Goal: Information Seeking & Learning: Find specific fact

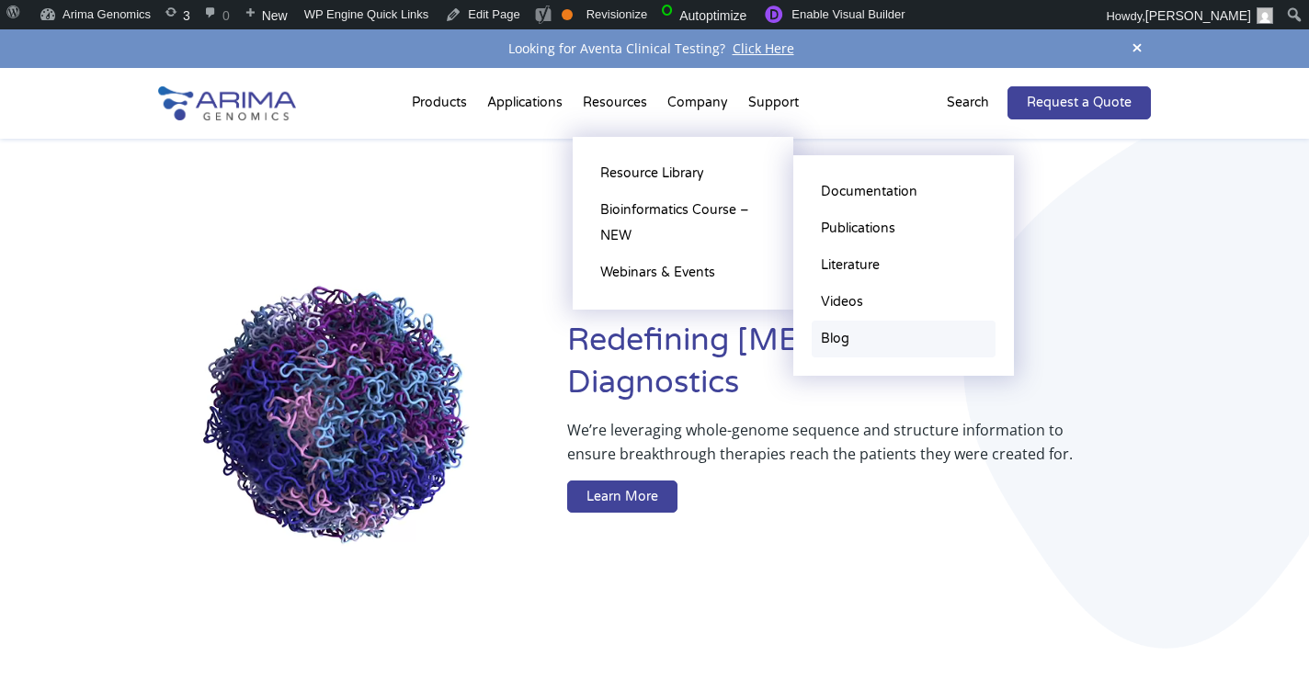
click at [826, 336] on link "Blog" at bounding box center [903, 339] width 184 height 37
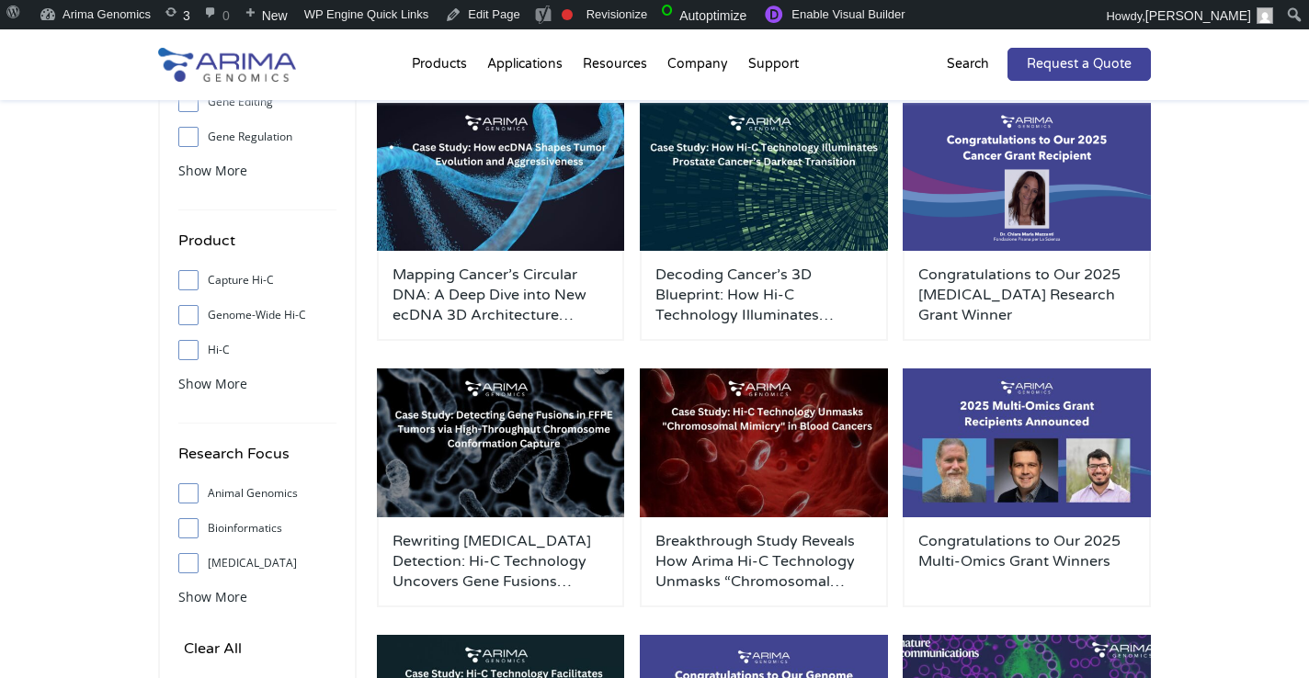
scroll to position [235, 0]
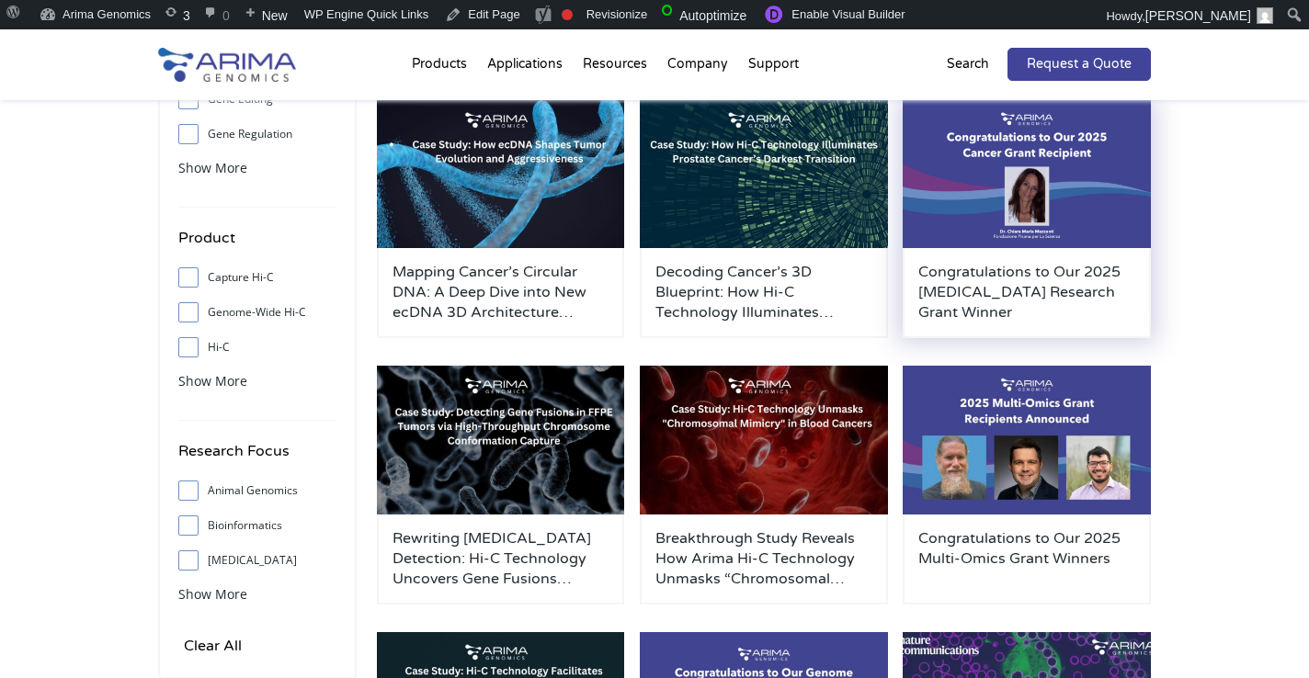
click at [1081, 265] on h3 "Congratulations to Our 2025 [MEDICAL_DATA] Research Grant Winner" at bounding box center [1026, 292] width 217 height 61
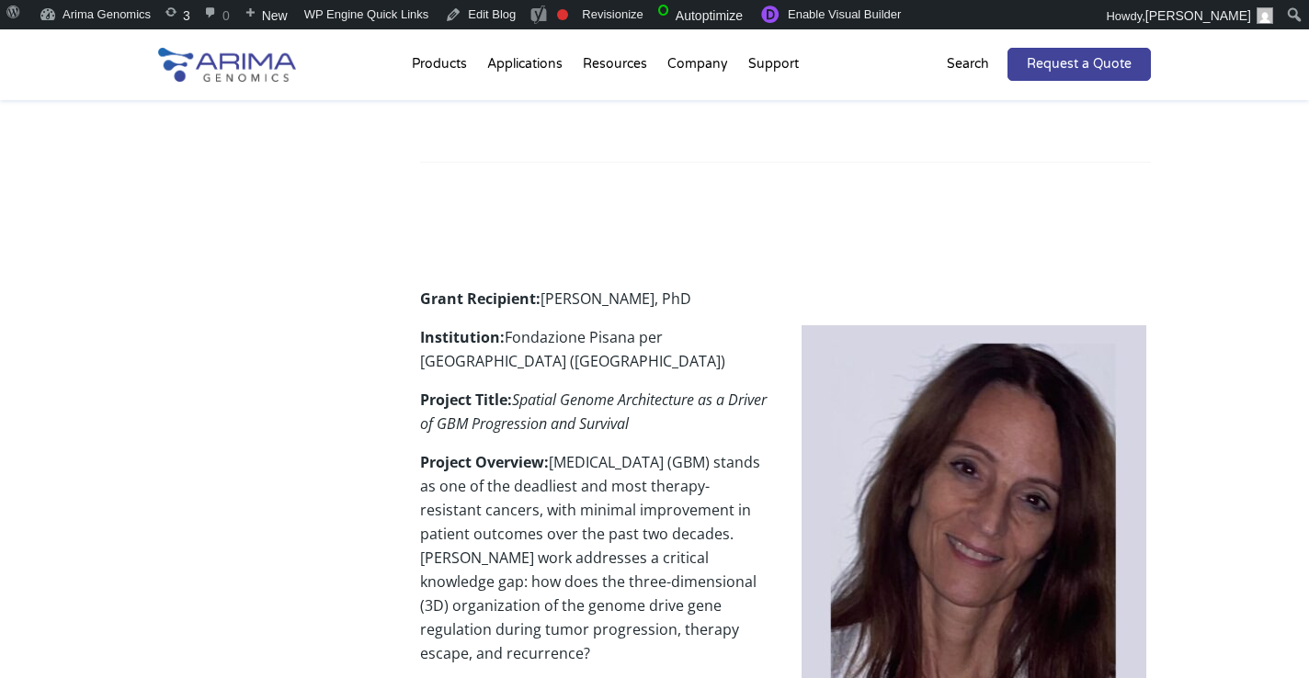
scroll to position [441, 0]
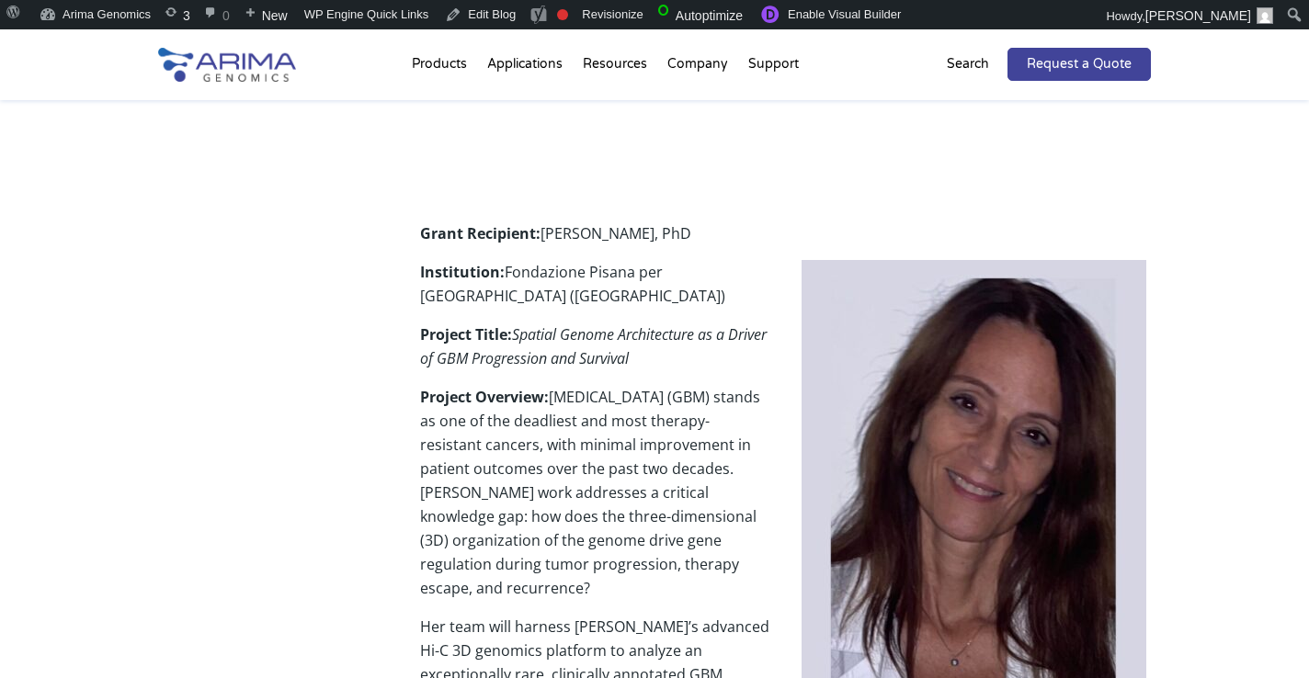
drag, startPoint x: 545, startPoint y: 234, endPoint x: 732, endPoint y: 241, distance: 187.6
click at [732, 241] on p "Grant Recipient: [PERSON_NAME], PhD" at bounding box center [785, 240] width 731 height 39
copy p "[PERSON_NAME], PhD"
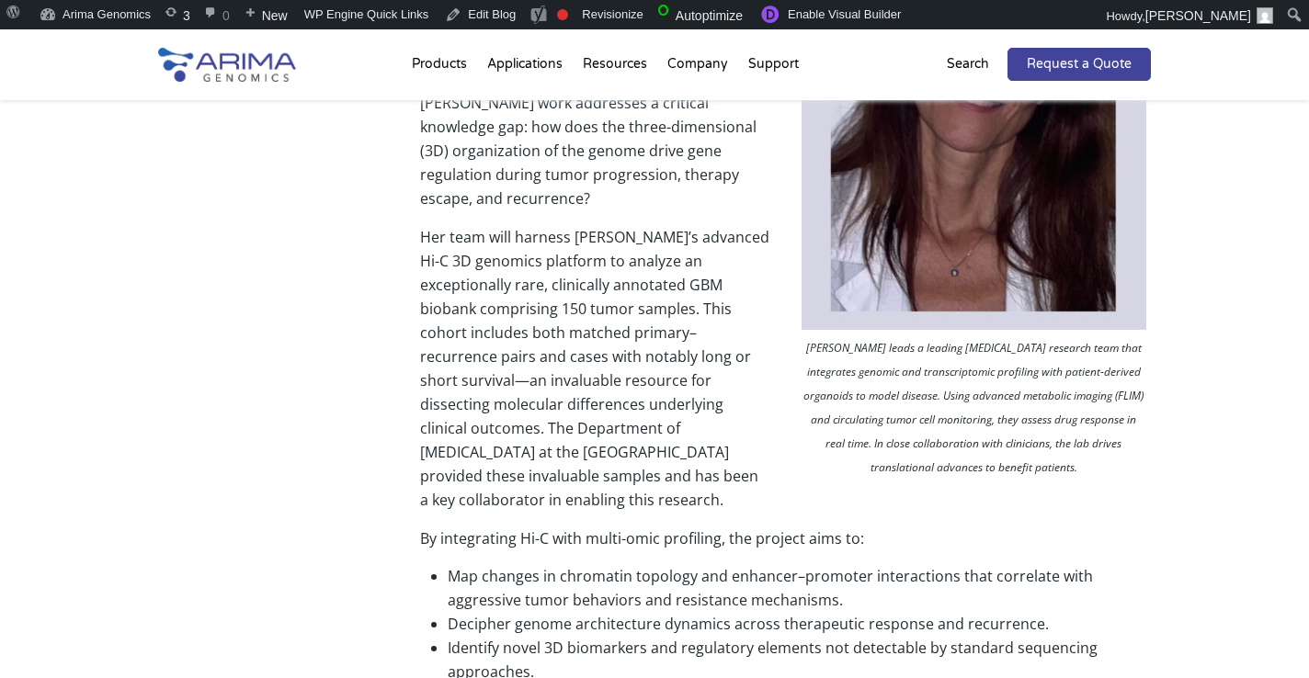
scroll to position [834, 0]
